Goal: Task Accomplishment & Management: Manage account settings

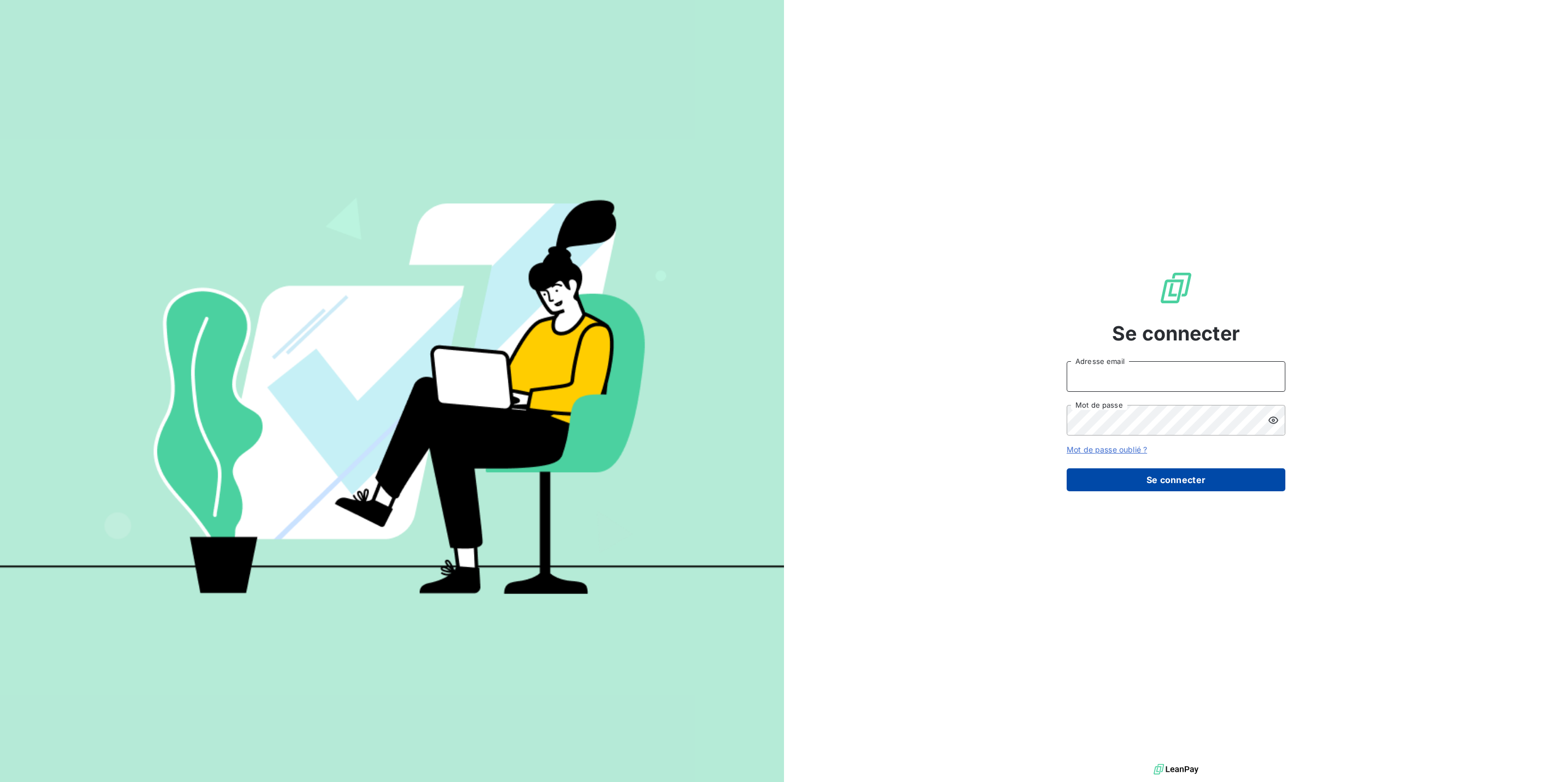
type input "[PERSON_NAME][EMAIL_ADDRESS][DOMAIN_NAME]"
click at [1135, 477] on button "Se connecter" at bounding box center [1175, 480] width 218 height 23
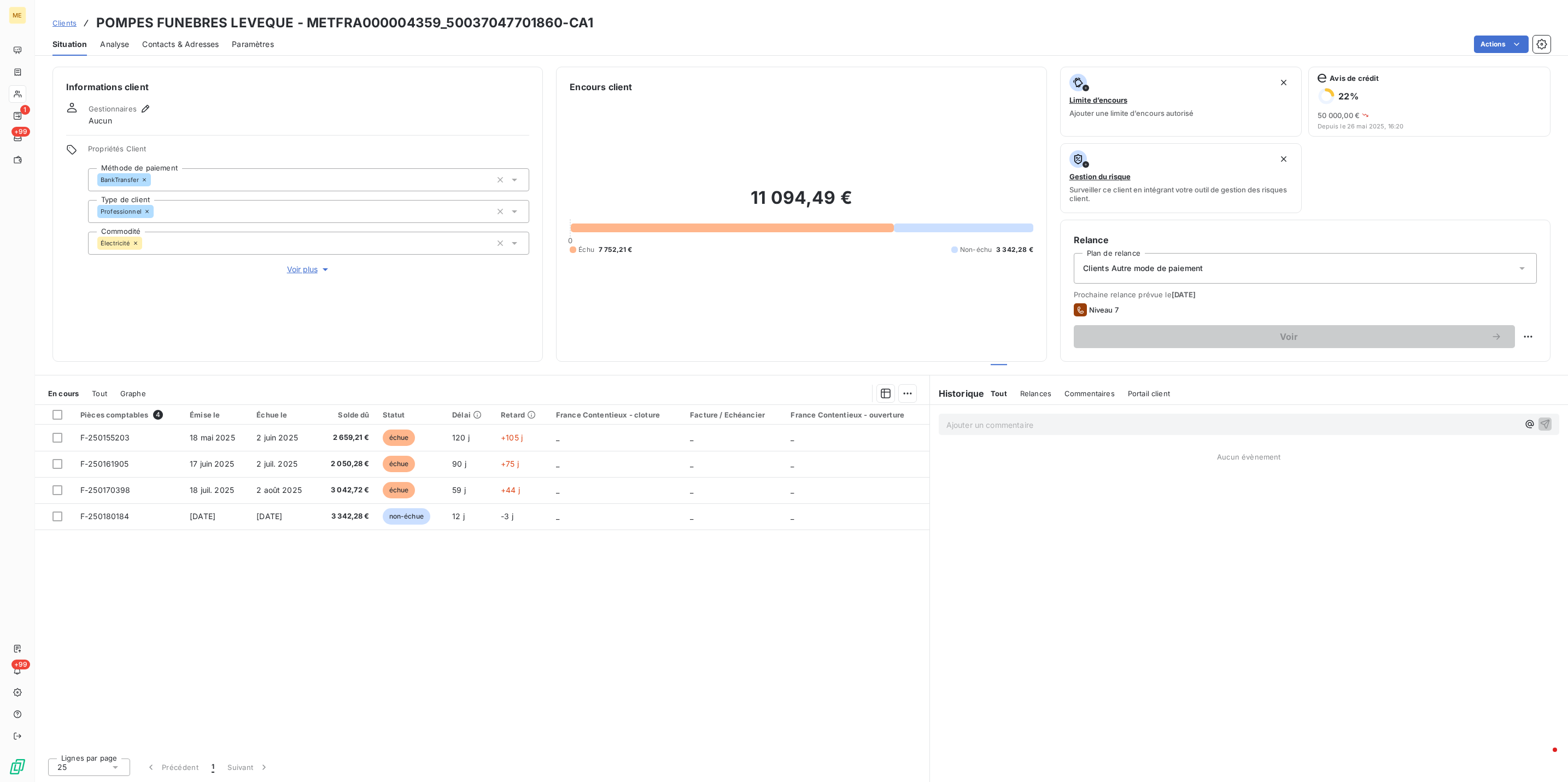
click at [1003, 357] on div "Encours client 11 094,49 € 0 Échu 7 752,21 € Non-échu 3 342,28 €" at bounding box center [802, 214] width 491 height 295
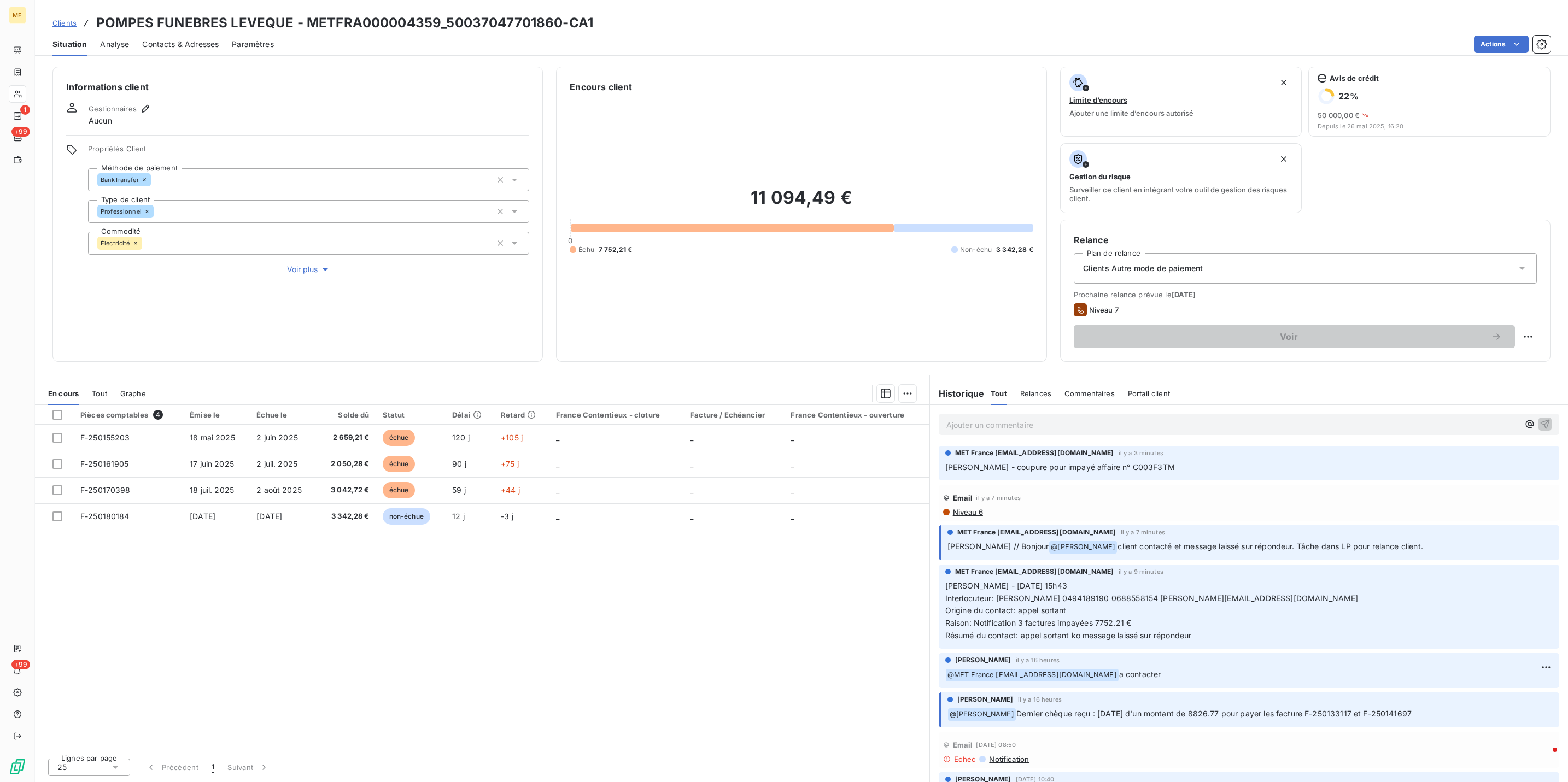
click at [304, 263] on button "Voir plus" at bounding box center [309, 269] width 441 height 12
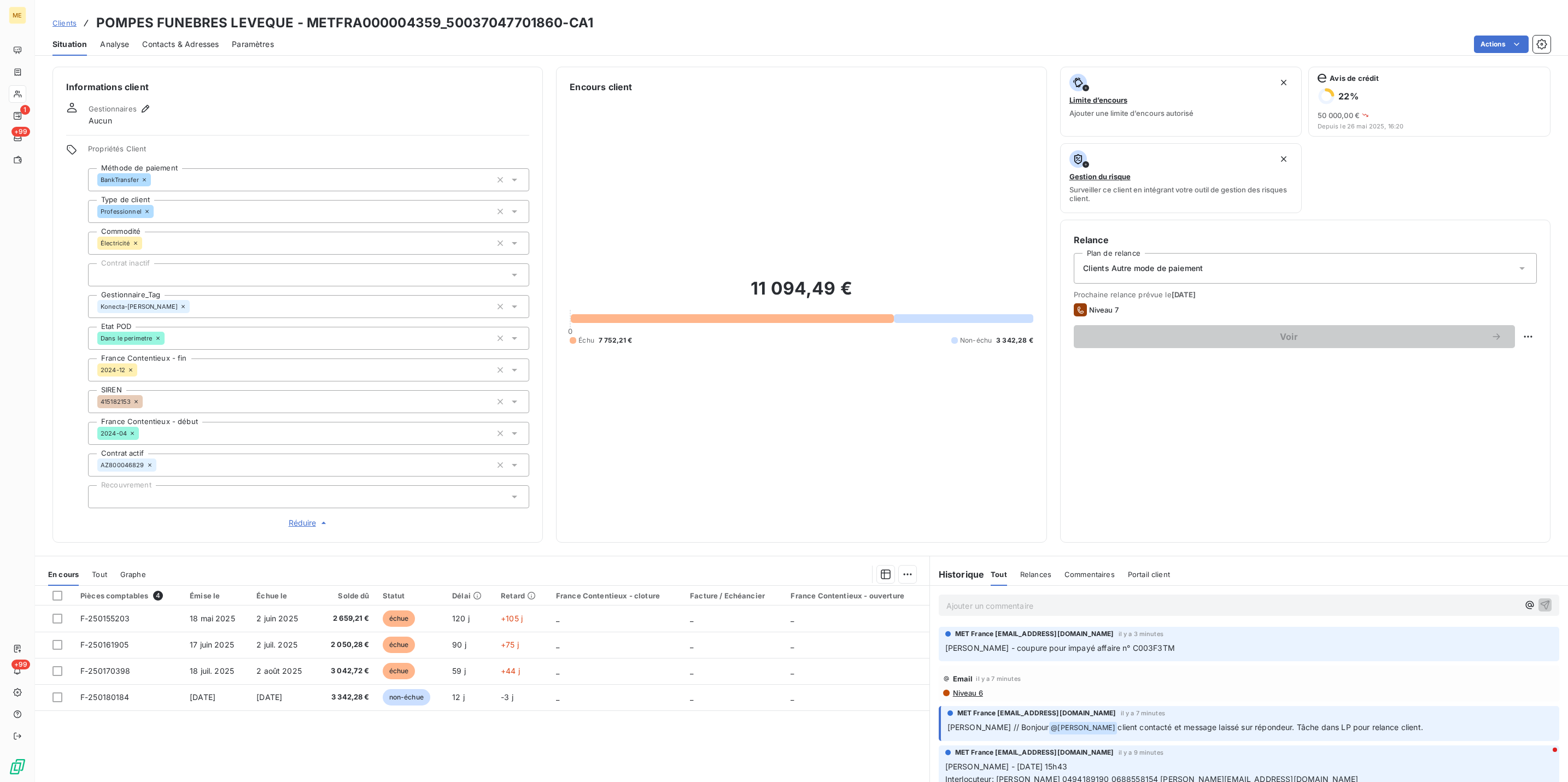
click at [968, 613] on p "Ajouter un commentaire ﻿" at bounding box center [1232, 606] width 572 height 13
